Goal: Task Accomplishment & Management: Manage account settings

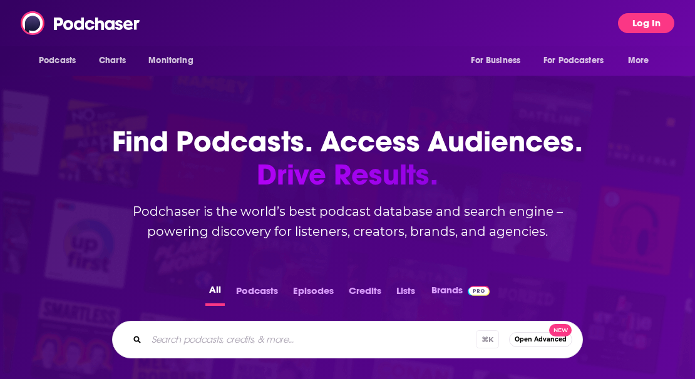
click at [649, 26] on button "Log In" at bounding box center [646, 23] width 56 height 20
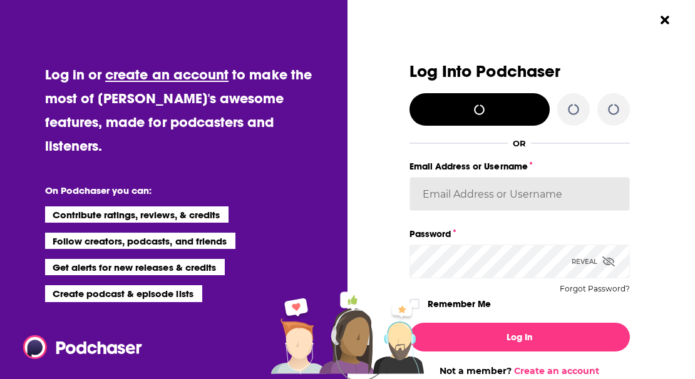
type input "[PERSON_NAME][EMAIL_ADDRESS][DOMAIN_NAME]"
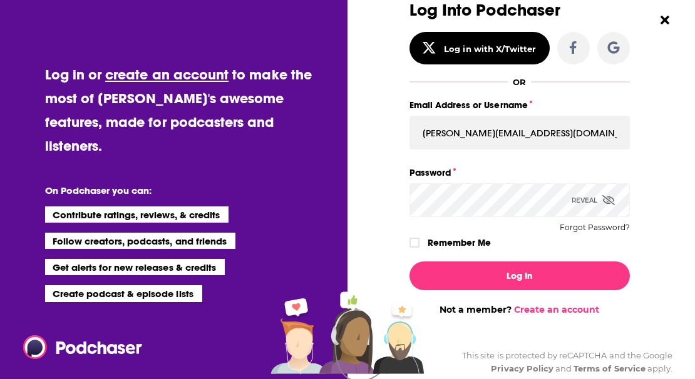
scroll to position [64, 0]
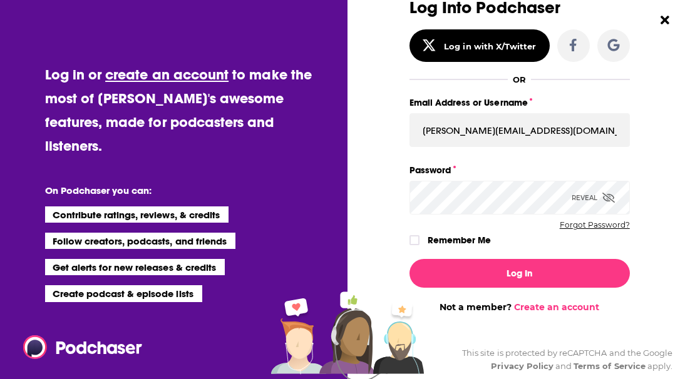
click at [579, 221] on button "Forgot Password?" at bounding box center [595, 225] width 70 height 9
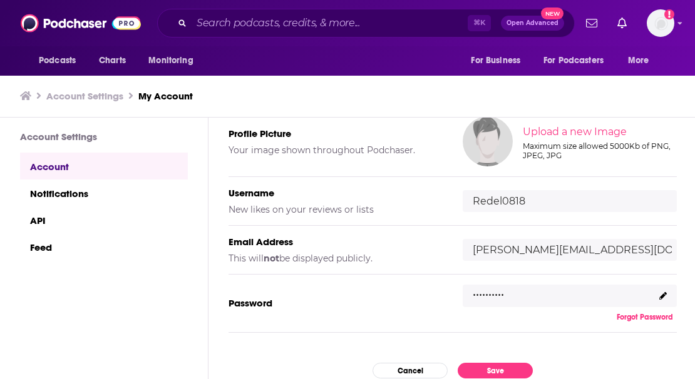
scroll to position [123, 0]
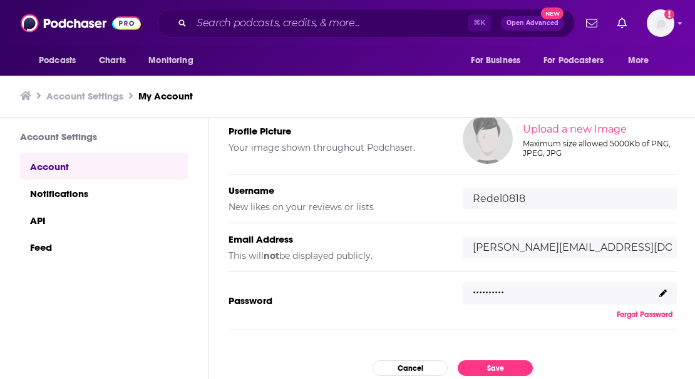
click at [661, 292] on icon at bounding box center [663, 294] width 8 height 8
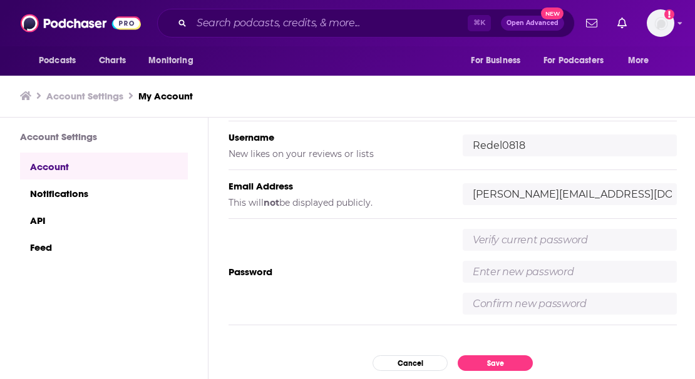
scroll to position [201, 0]
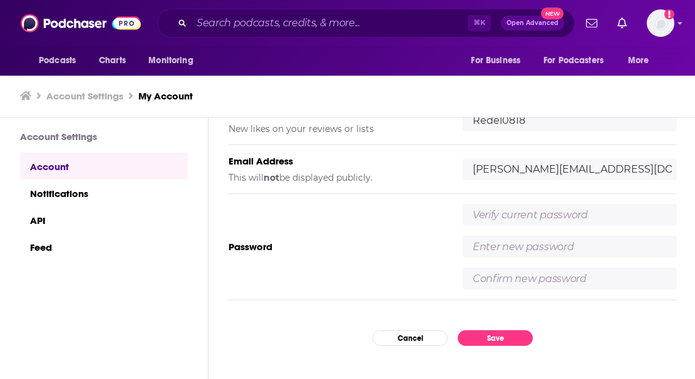
click at [613, 220] on input "text" at bounding box center [570, 215] width 214 height 22
type input "NewY0rk2!2"
click at [565, 245] on input "text" at bounding box center [570, 247] width 214 height 22
type input "20Pass10!"
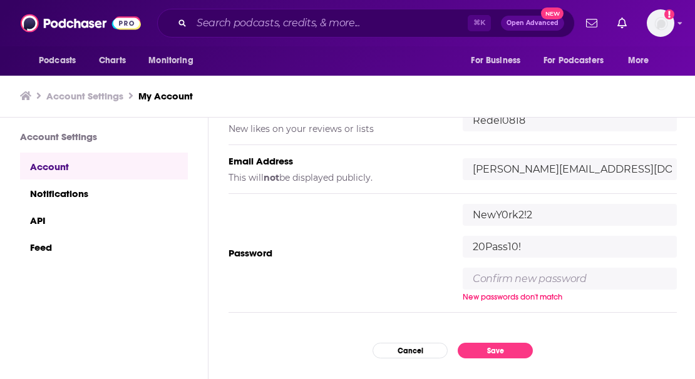
click at [555, 277] on input "text" at bounding box center [570, 279] width 214 height 22
drag, startPoint x: 533, startPoint y: 277, endPoint x: 480, endPoint y: 273, distance: 54.0
click at [480, 273] on input "20Pass10!" at bounding box center [570, 279] width 214 height 22
type input "2"
click at [471, 247] on input "20Pass10!" at bounding box center [570, 247] width 214 height 22
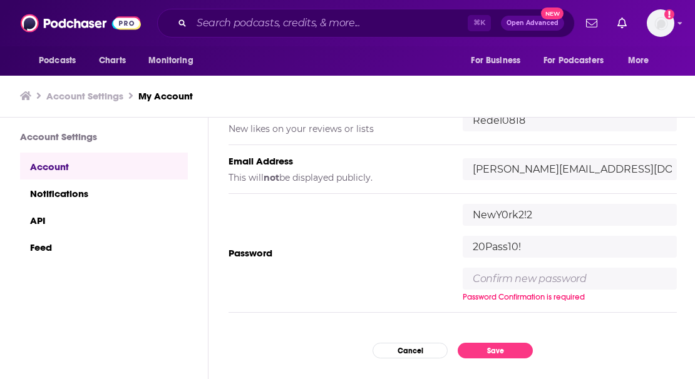
click at [471, 247] on input "20Pass10!" at bounding box center [570, 247] width 214 height 22
type input "Hos7"
click at [479, 282] on input "text" at bounding box center [570, 279] width 214 height 22
type input "Hos7"
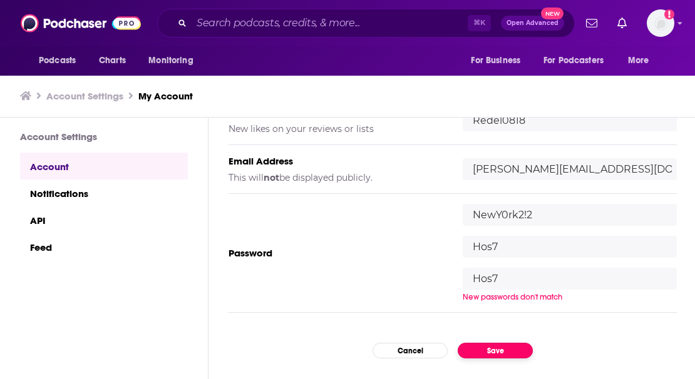
click at [497, 351] on div "My Account Credentials Profile Picture Your image shown throughout Podchaser. U…" at bounding box center [452, 249] width 488 height 262
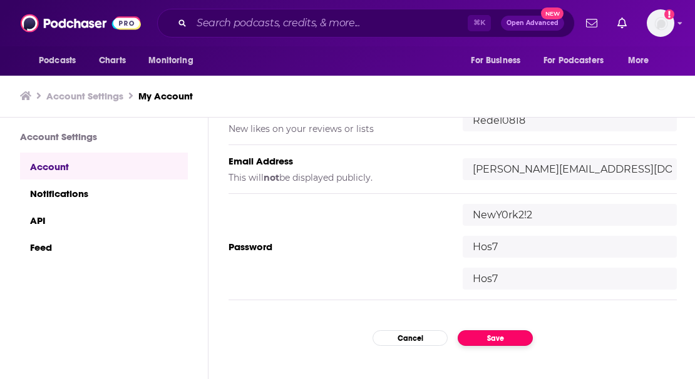
click at [501, 332] on button "Save" at bounding box center [495, 339] width 75 height 16
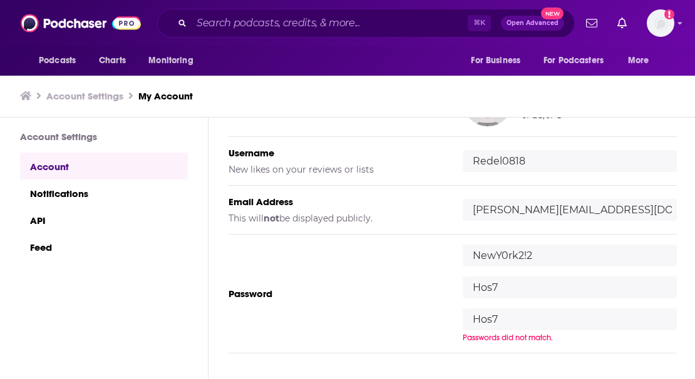
scroll to position [241, 0]
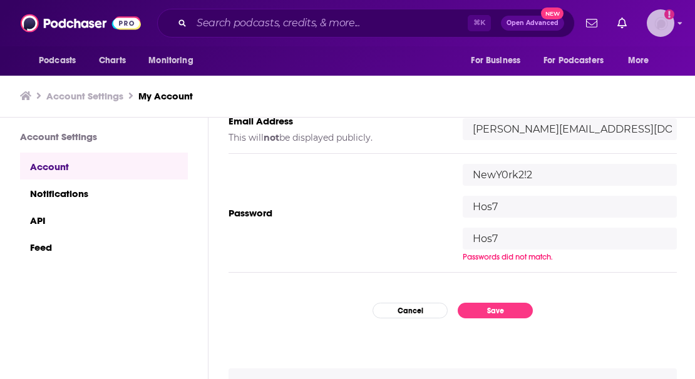
click at [659, 21] on img "Logged in as Redel0818" at bounding box center [661, 23] width 28 height 28
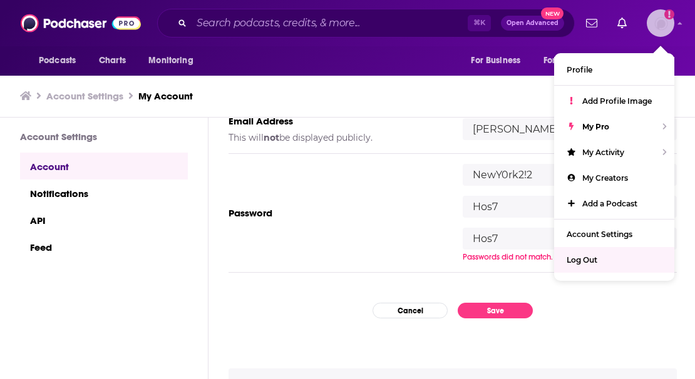
click at [593, 260] on span "Log Out" at bounding box center [582, 259] width 31 height 9
